Goal: Register for event/course

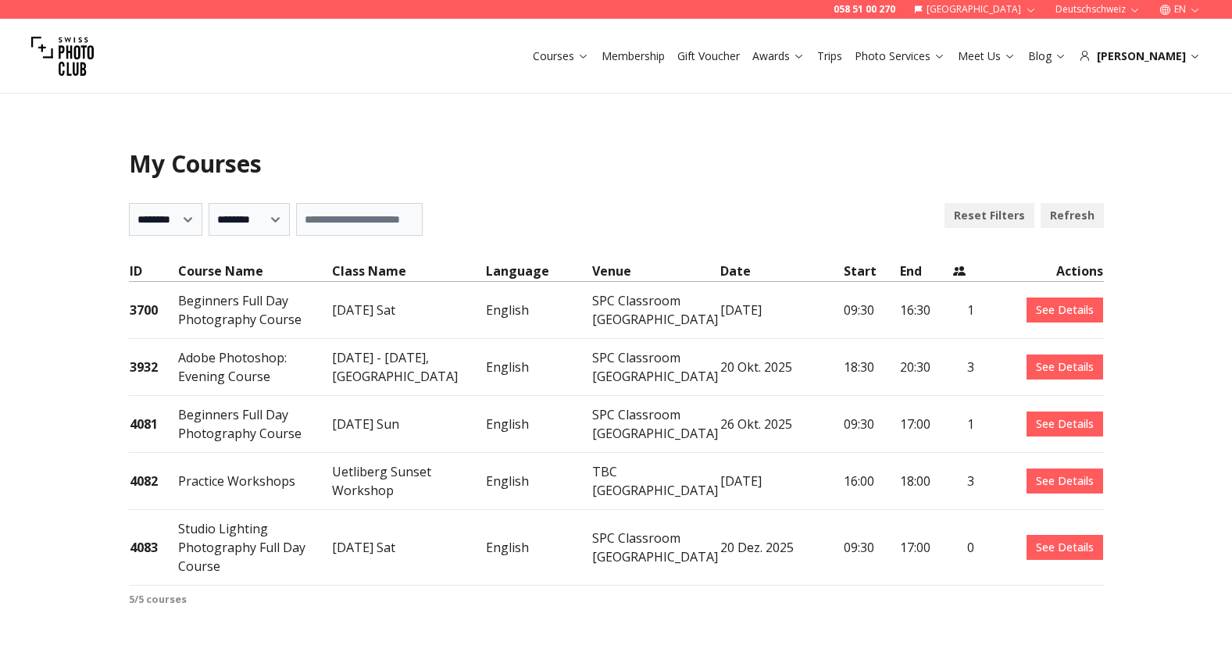
select select "***"
drag, startPoint x: 220, startPoint y: 532, endPoint x: 252, endPoint y: 549, distance: 36.0
click at [252, 549] on td "Studio Lighting Photography Full Day Course" at bounding box center [254, 548] width 154 height 76
click at [218, 538] on td "Studio Lighting Photography Full Day Course" at bounding box center [254, 548] width 154 height 76
drag, startPoint x: 183, startPoint y: 527, endPoint x: 238, endPoint y: 539, distance: 56.9
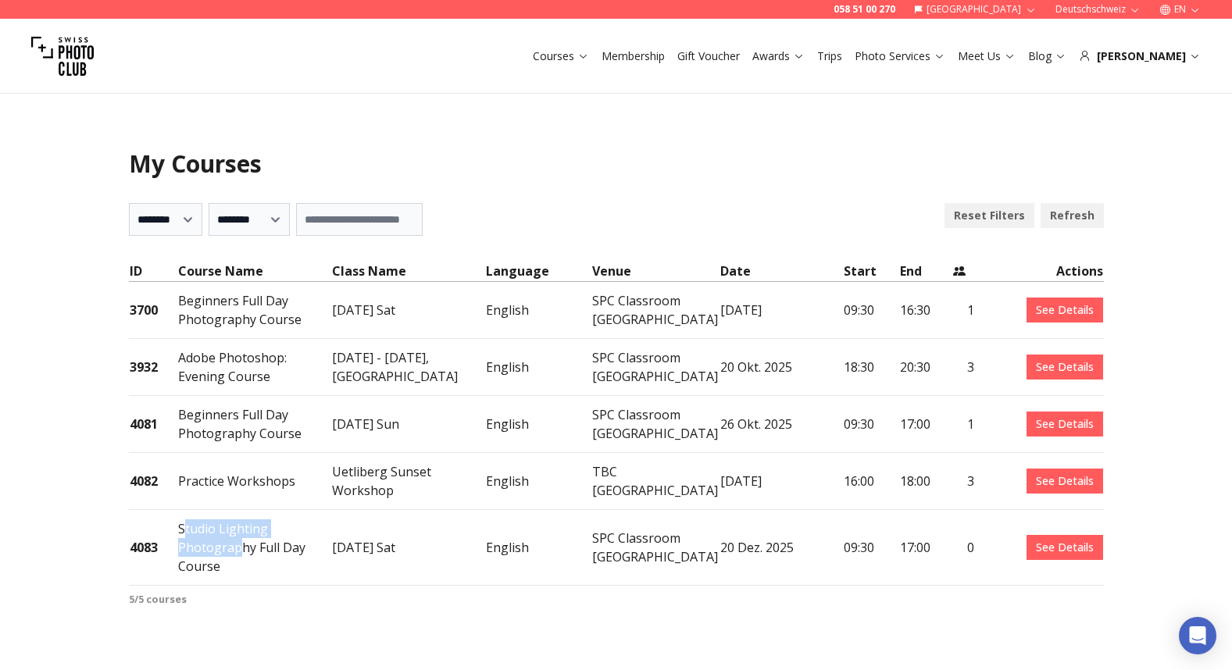
click at [238, 539] on td "Studio Lighting Photography Full Day Course" at bounding box center [254, 548] width 154 height 76
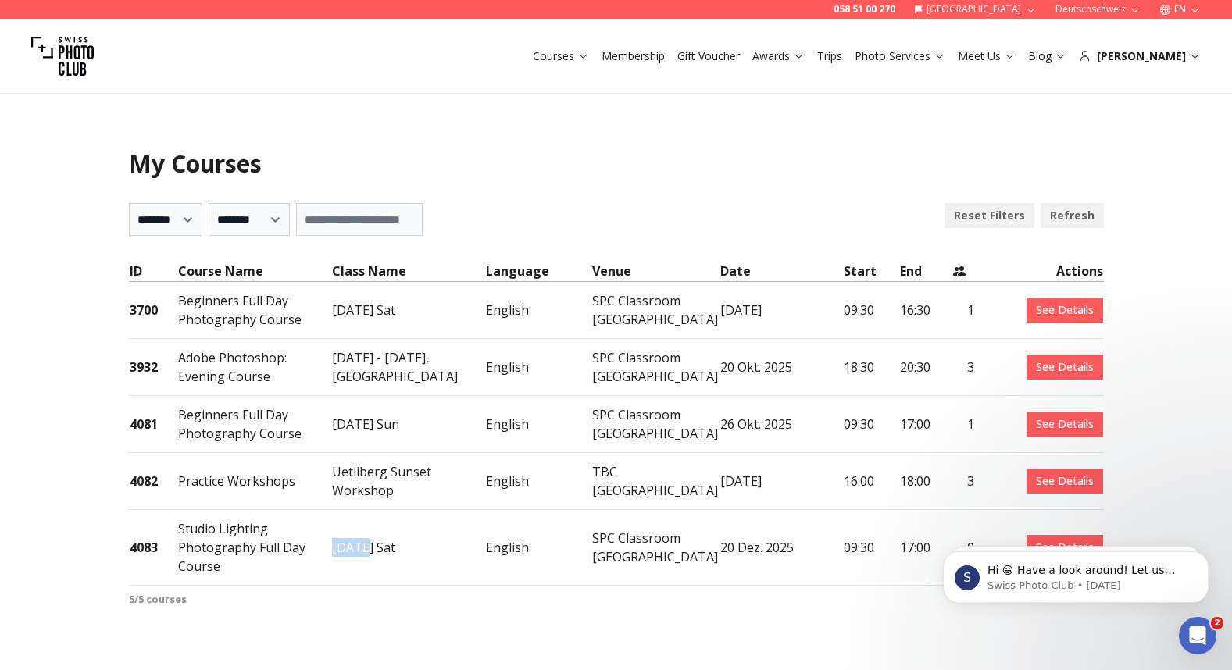
drag, startPoint x: 366, startPoint y: 552, endPoint x: 335, endPoint y: 552, distance: 31.3
click at [335, 552] on td "[DATE] Sat" at bounding box center [408, 548] width 154 height 76
drag, startPoint x: 376, startPoint y: 549, endPoint x: 326, endPoint y: 549, distance: 50.0
click at [326, 549] on tr "4083 Studio Lighting Photography Full Day Course [DATE] Sat English SPC Classro…" at bounding box center [616, 548] width 975 height 76
click at [1205, 503] on icon "Dismiss notification" at bounding box center [1204, 499] width 9 height 9
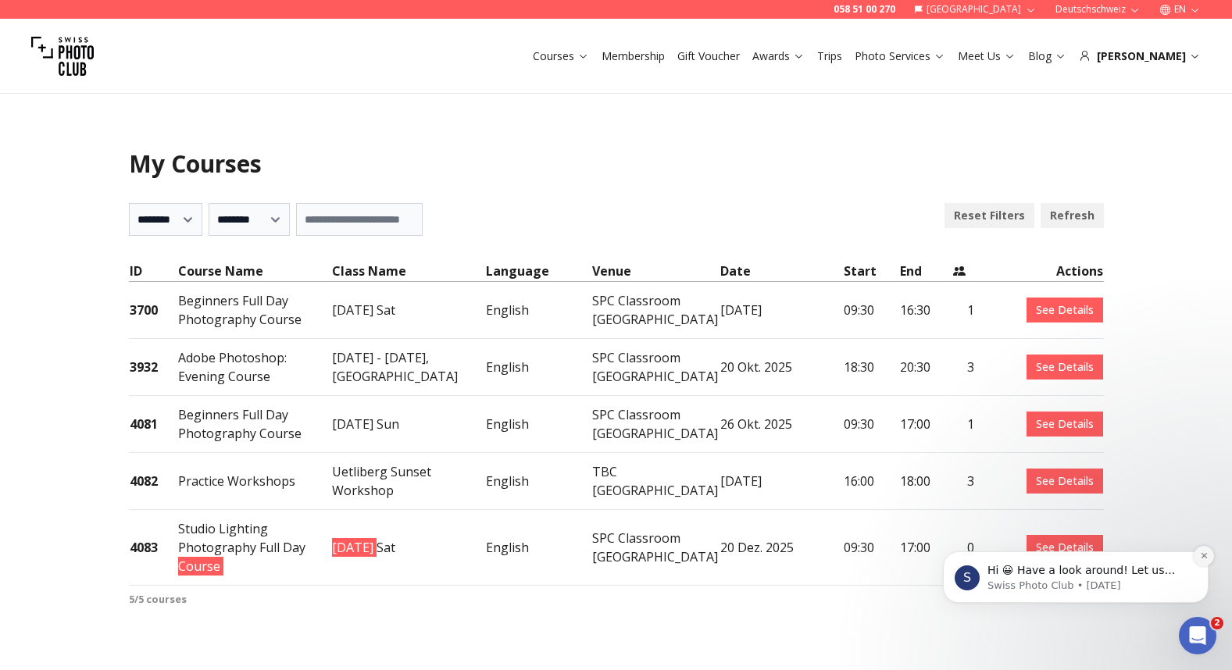
click at [1210, 559] on button "Dismiss notification" at bounding box center [1204, 556] width 20 height 20
